Goal: Information Seeking & Learning: Learn about a topic

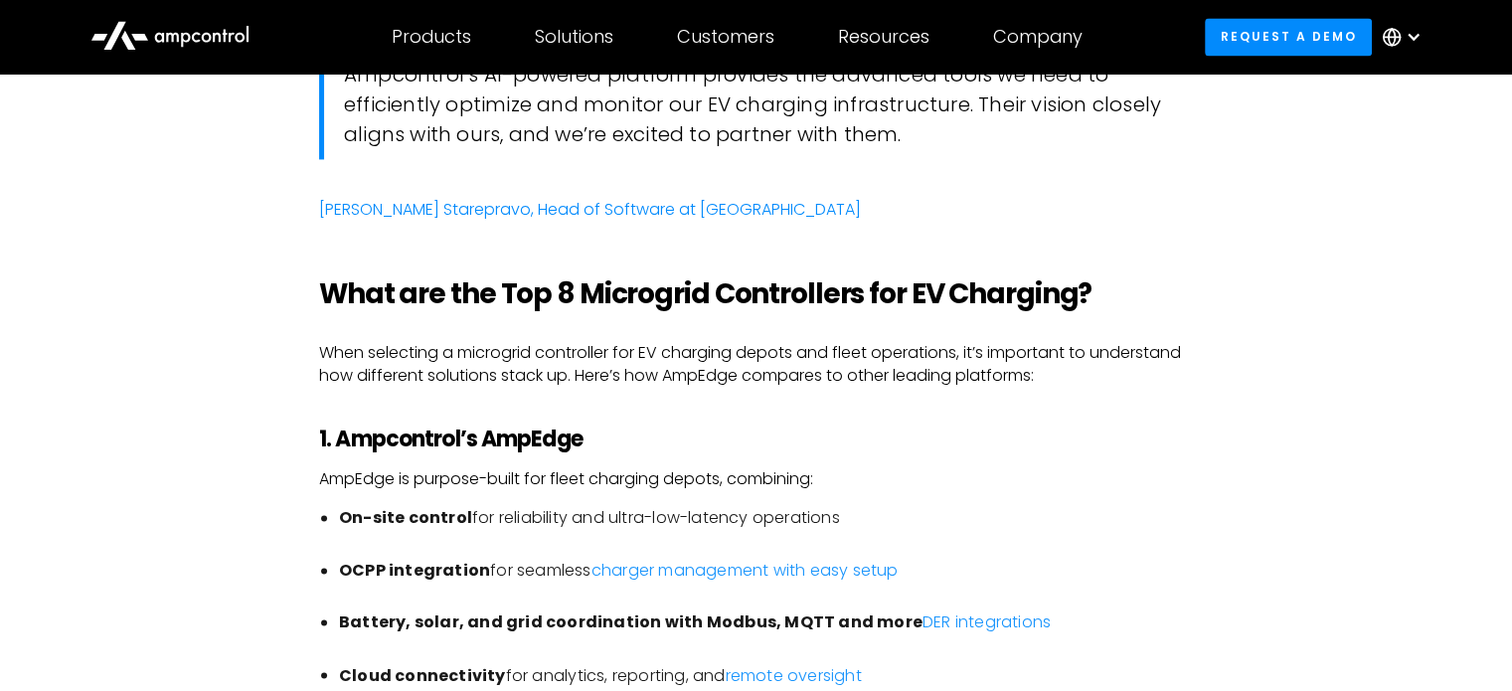
scroll to position [3167, 0]
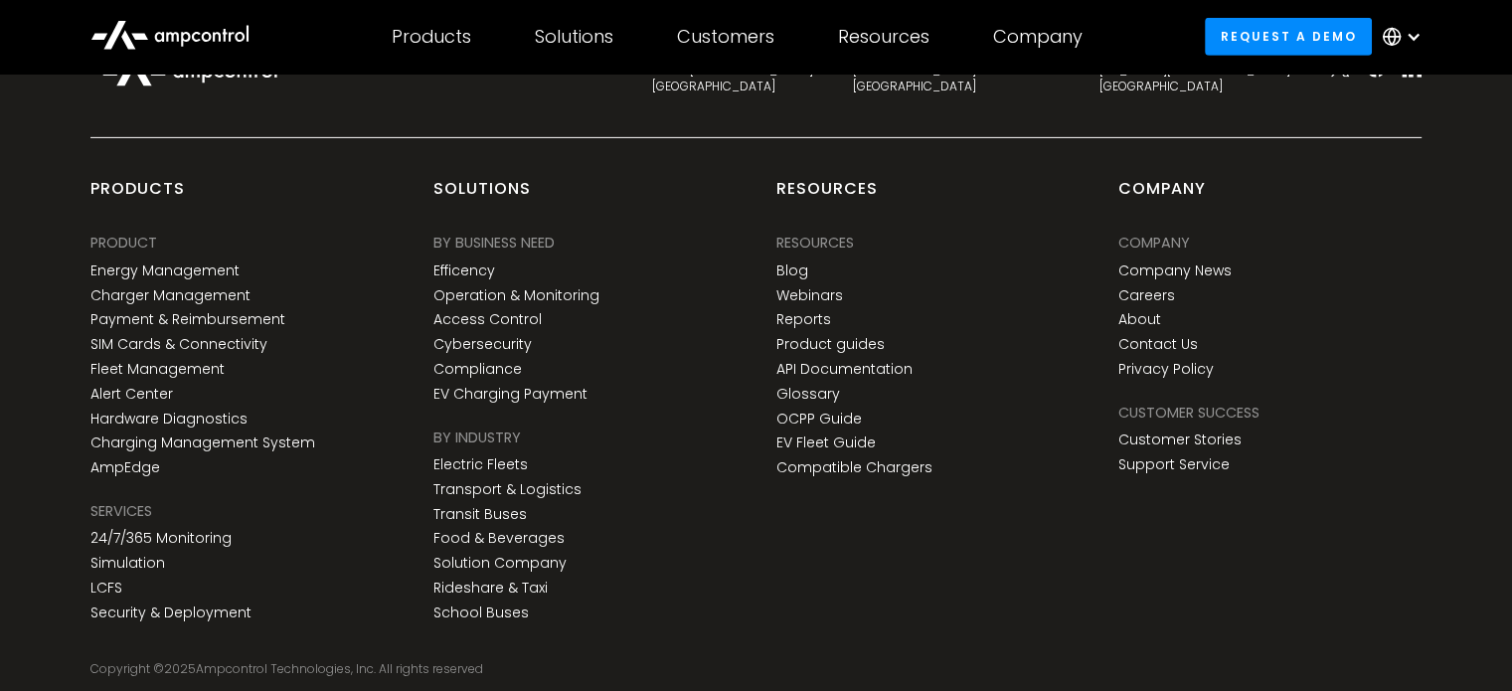
scroll to position [6568, 0]
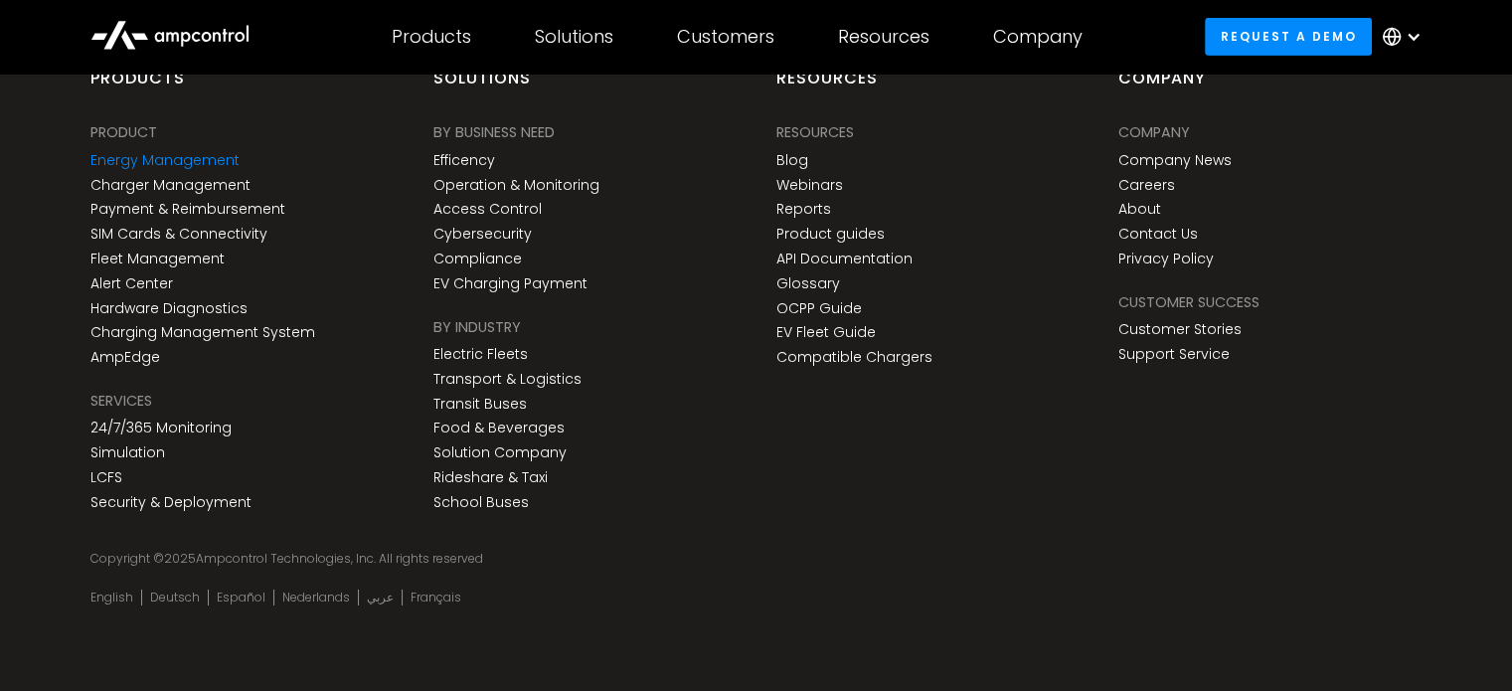
click at [183, 160] on link "Energy Management" at bounding box center [164, 160] width 149 height 17
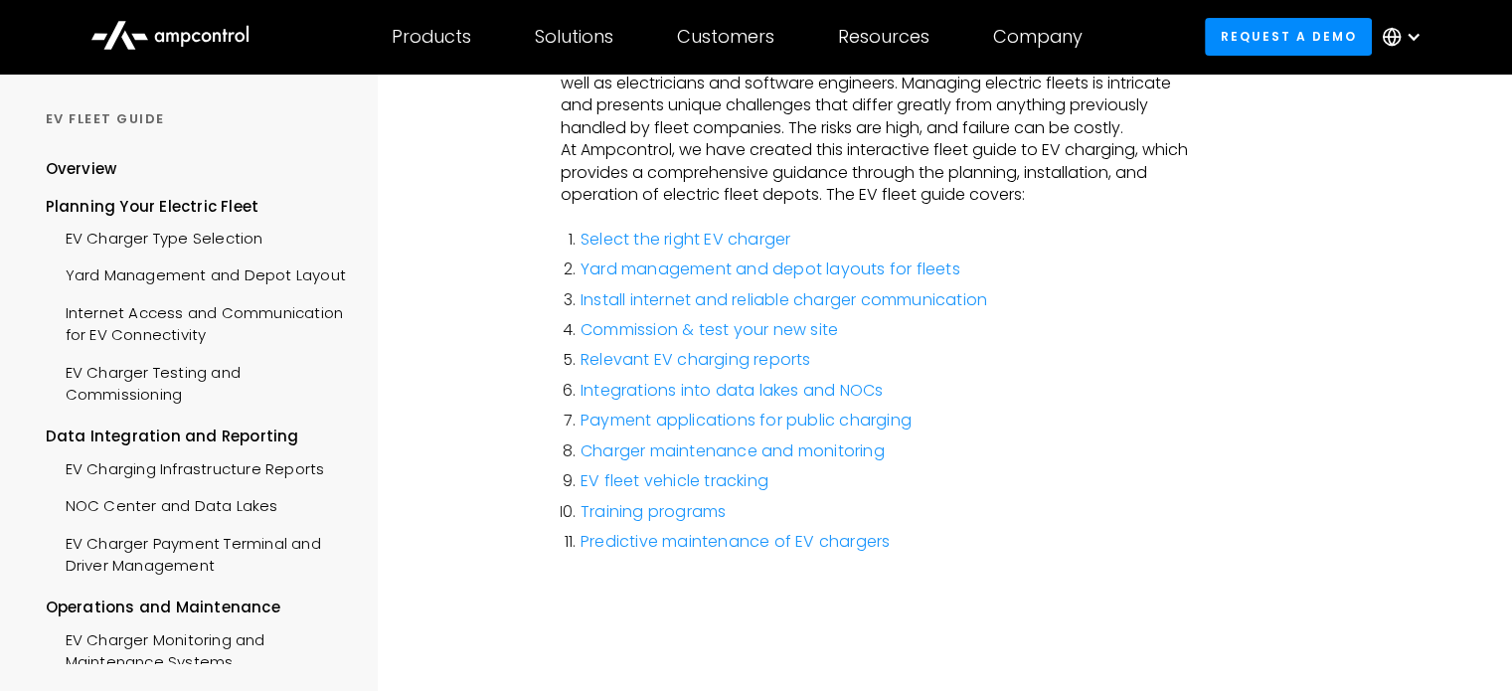
scroll to position [368, 0]
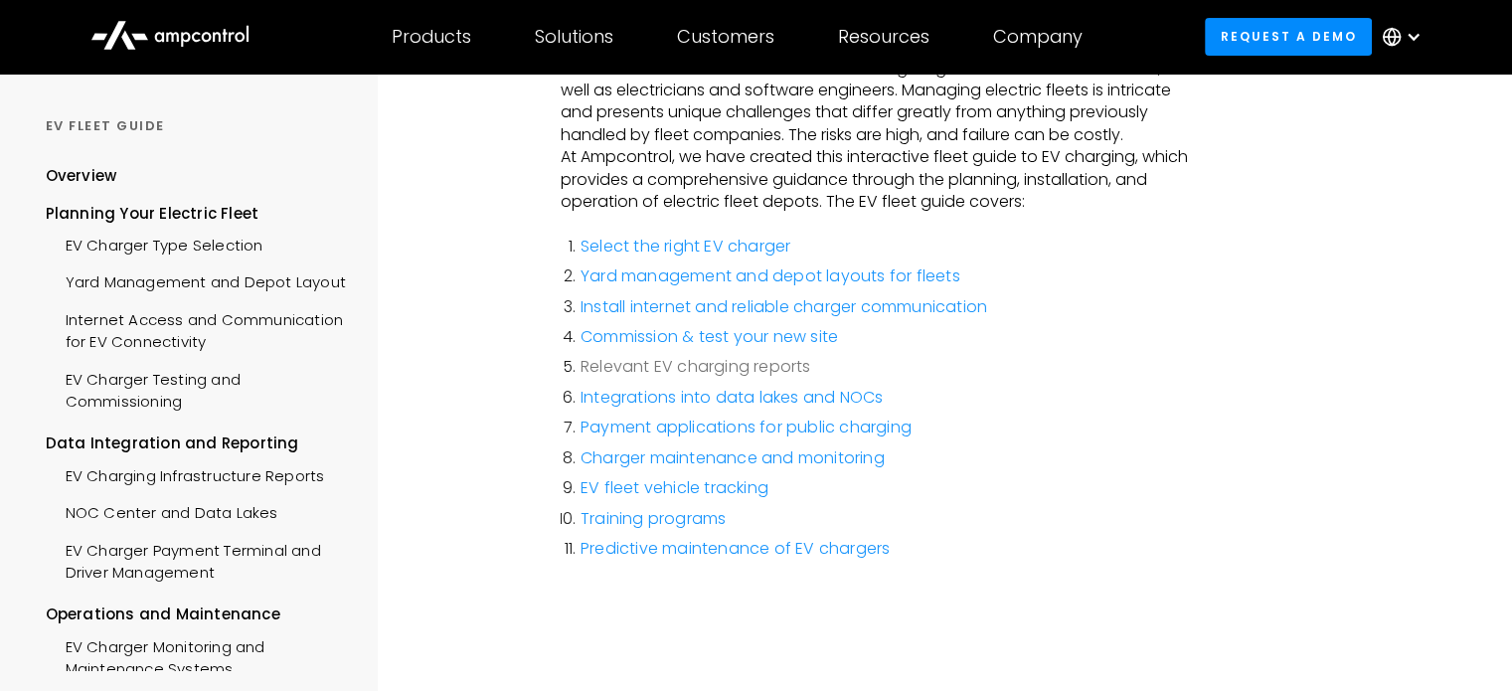
click at [792, 360] on link "Relevant EV charging reports" at bounding box center [696, 366] width 231 height 23
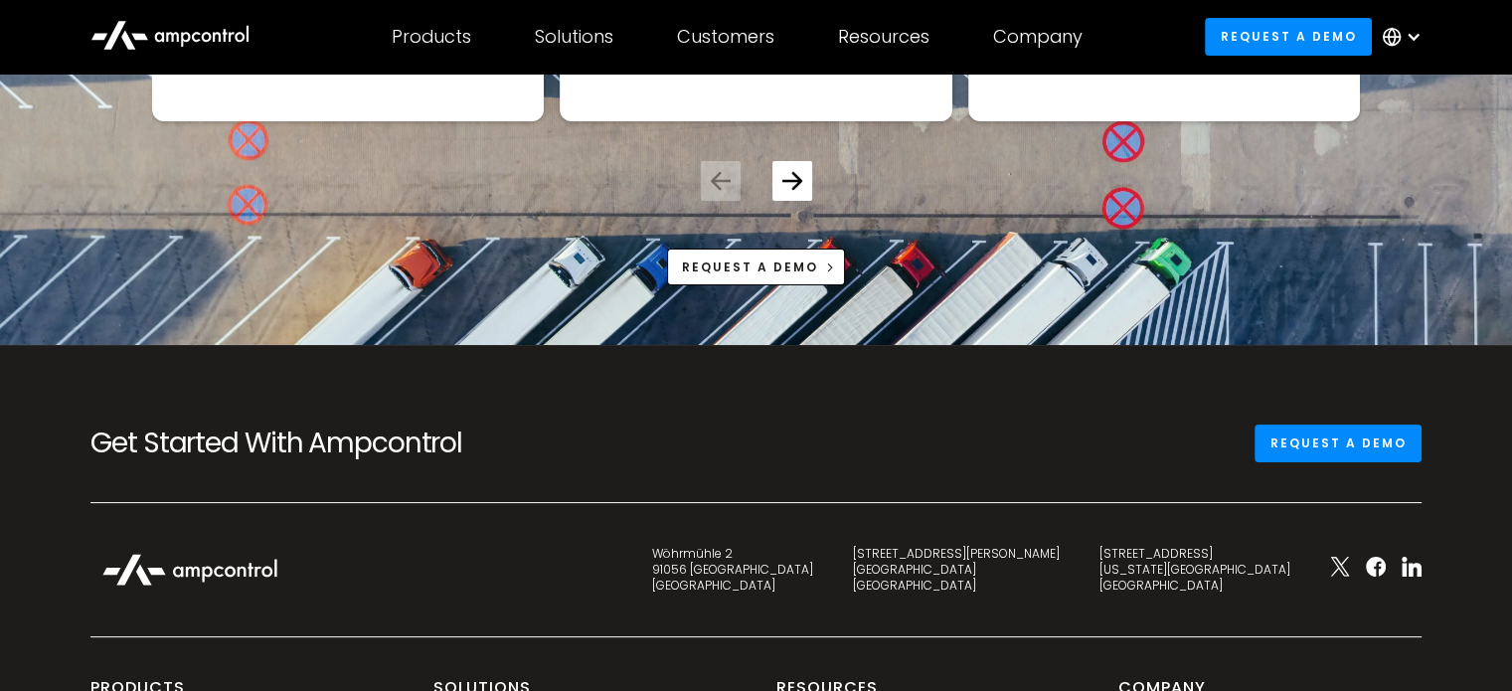
scroll to position [8461, 0]
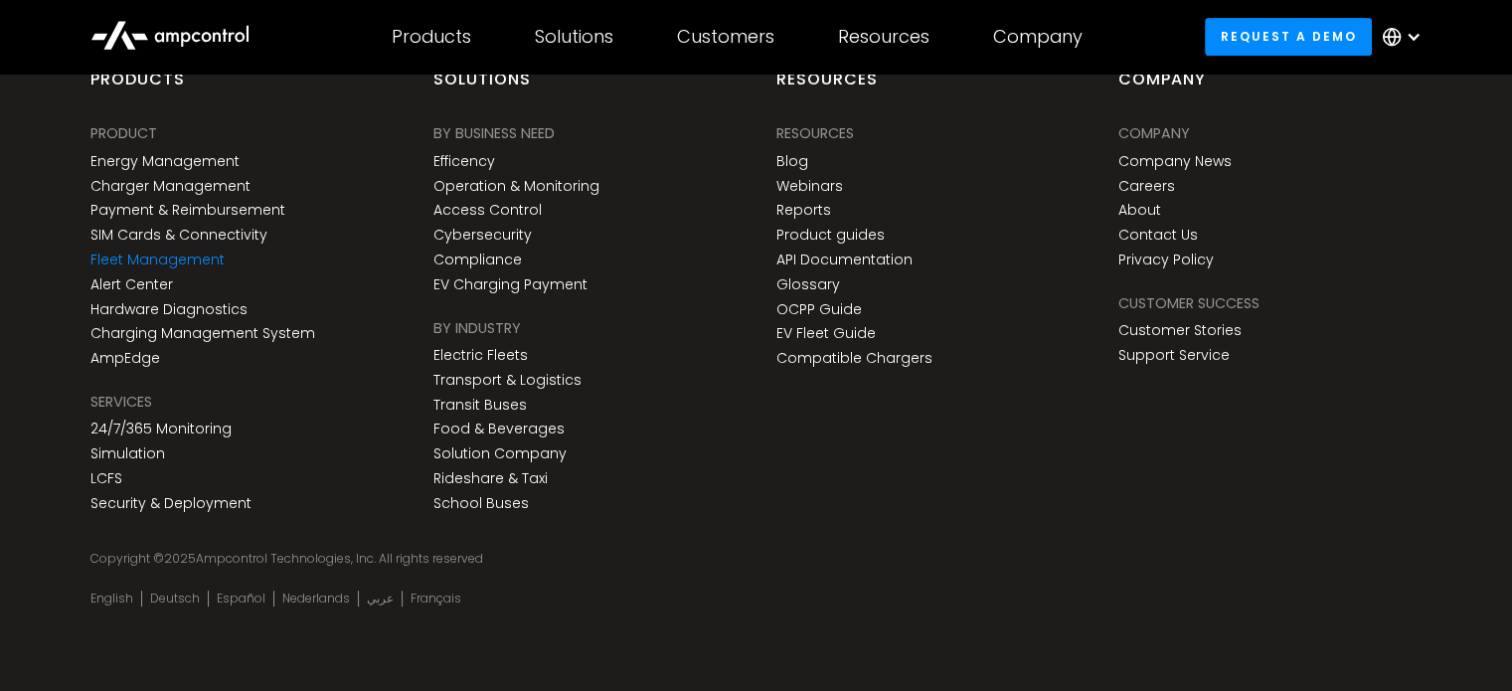
click at [182, 251] on link "Fleet Management" at bounding box center [157, 259] width 134 height 17
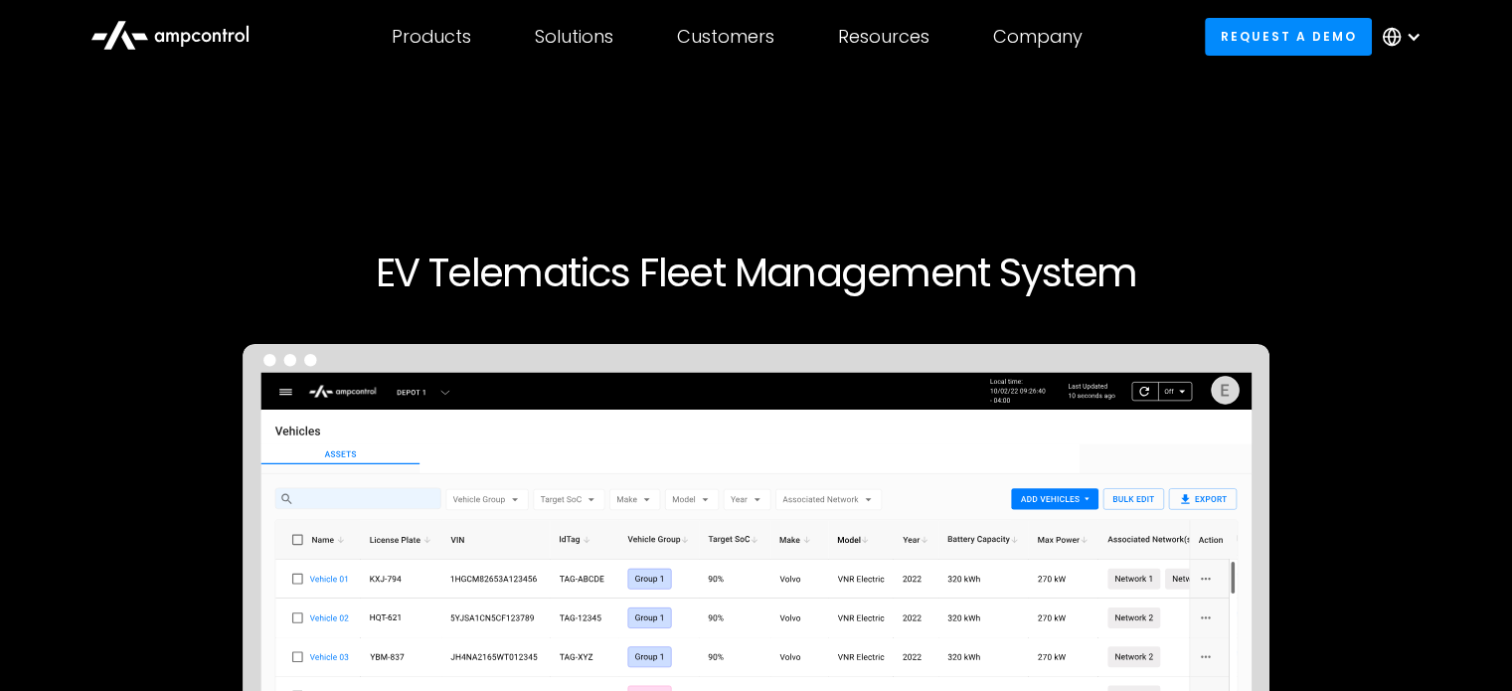
click at [178, 34] on icon at bounding box center [173, 37] width 13 height 10
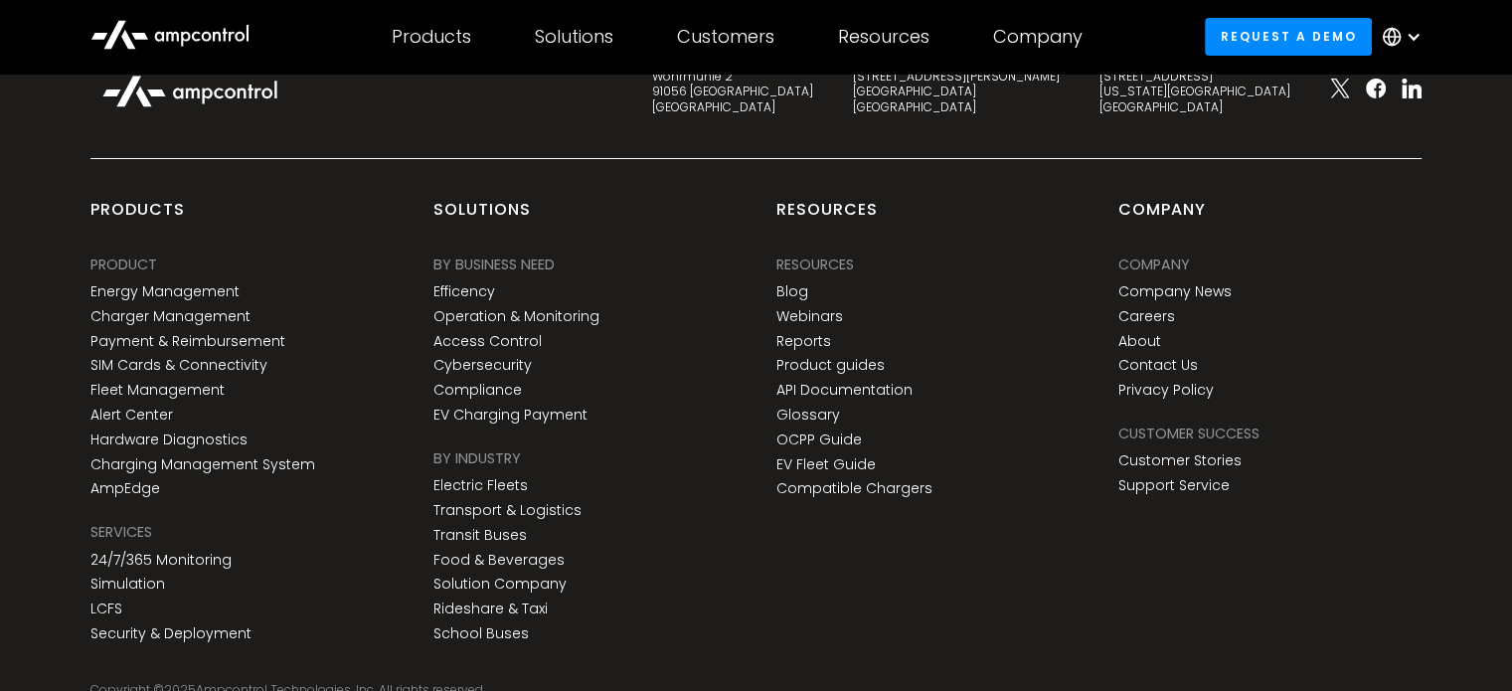
scroll to position [7325, 0]
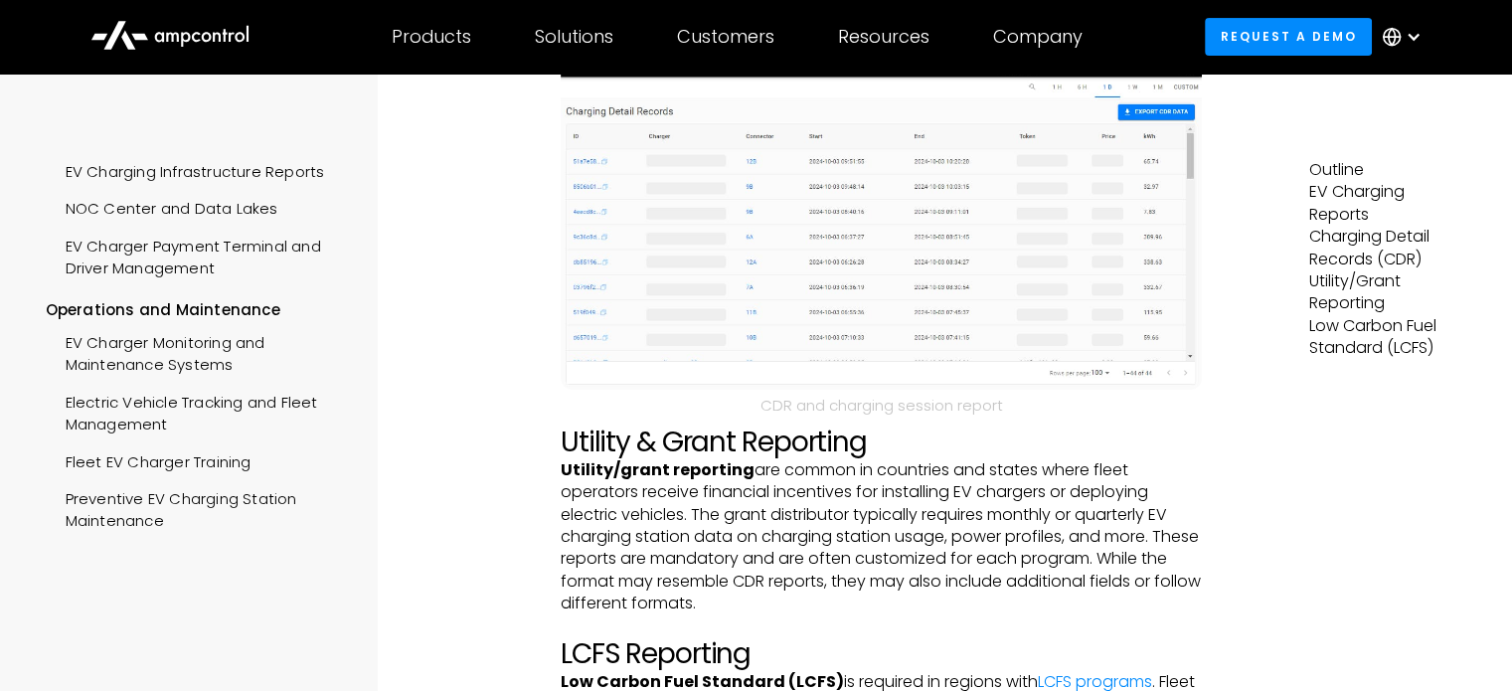
scroll to position [395, 0]
click at [176, 422] on div "Electric Vehicle Tracking and Fleet Management" at bounding box center [197, 412] width 302 height 60
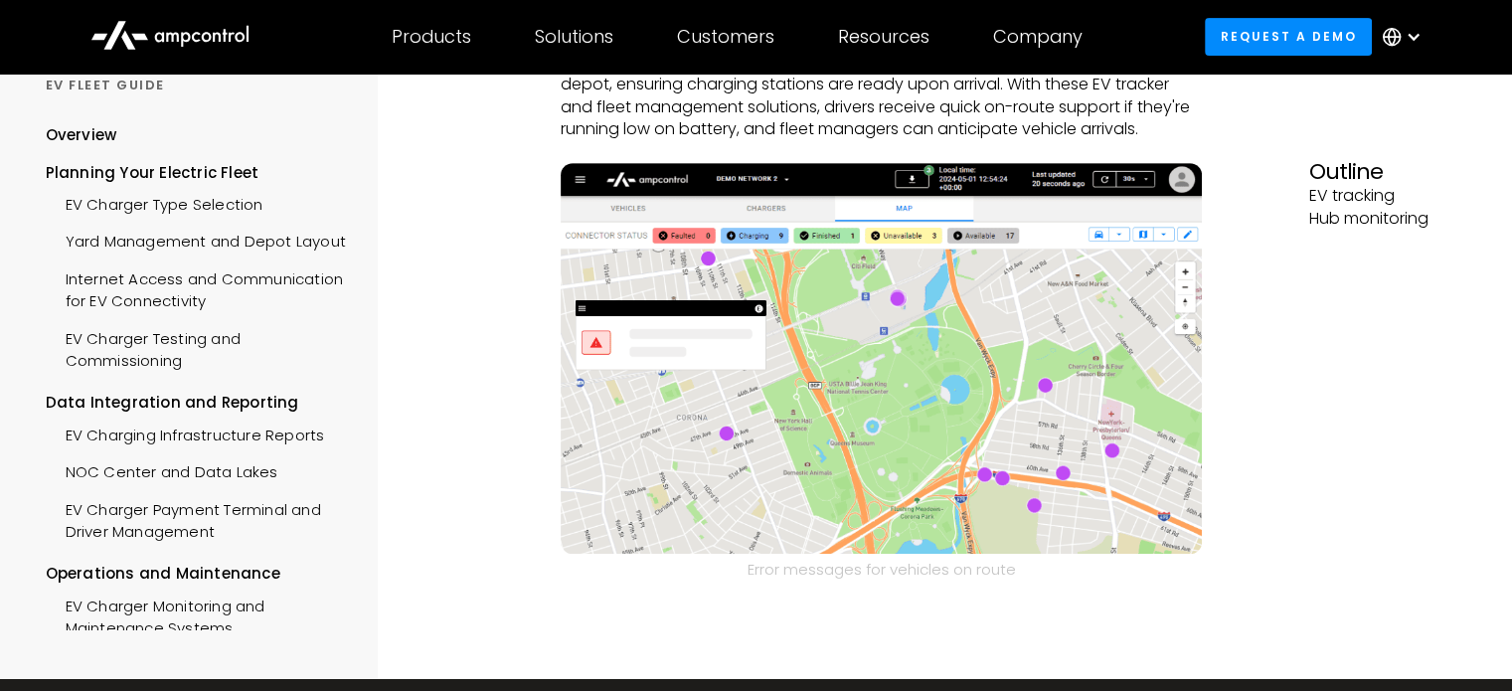
scroll to position [868, 0]
